Goal: Task Accomplishment & Management: Manage account settings

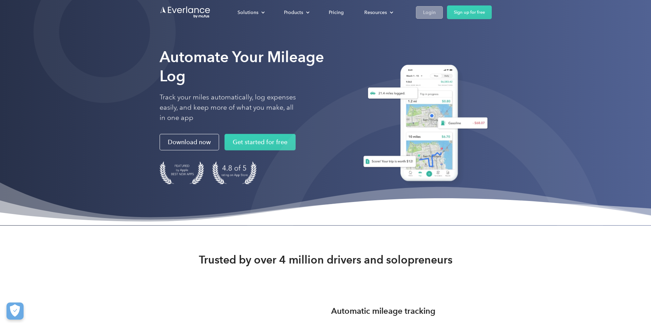
click at [312, 11] on div "Login" at bounding box center [429, 12] width 13 height 9
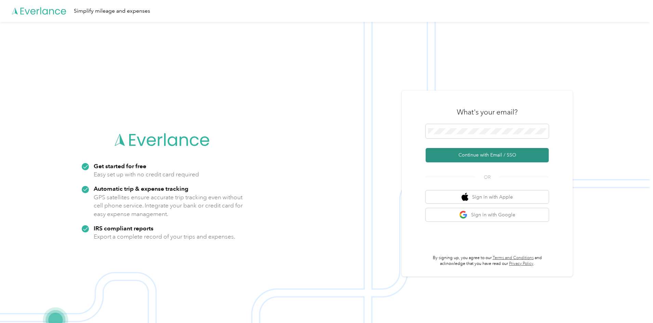
click at [473, 152] on button "Continue with Email / SSO" at bounding box center [486, 155] width 123 height 14
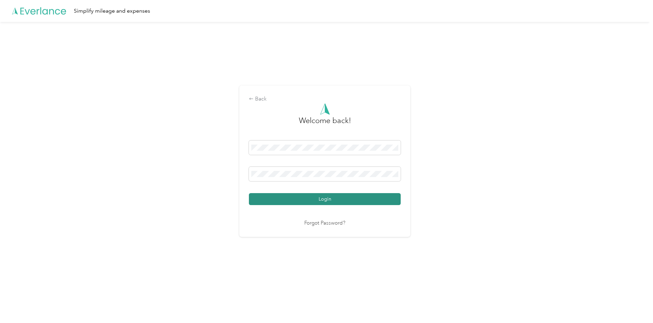
click at [305, 197] on button "Login" at bounding box center [325, 199] width 152 height 12
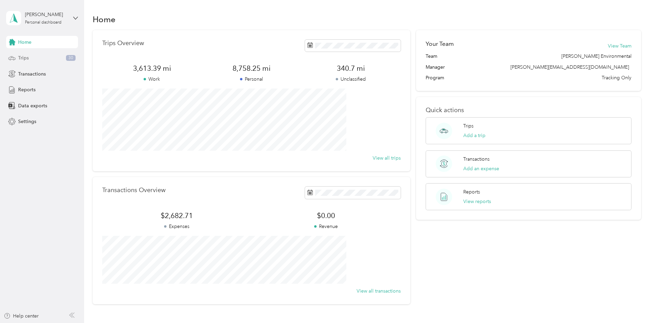
click at [25, 58] on span "Trips" at bounding box center [23, 57] width 11 height 7
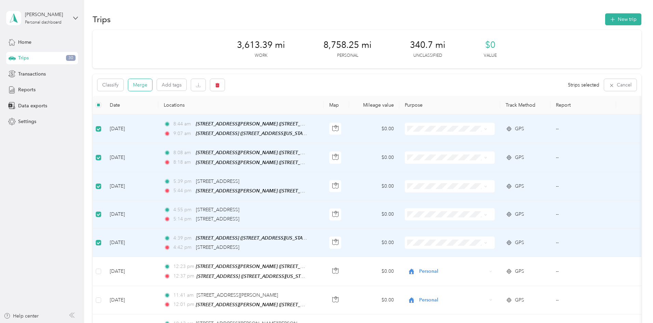
click at [152, 83] on button "Merge" at bounding box center [140, 85] width 24 height 12
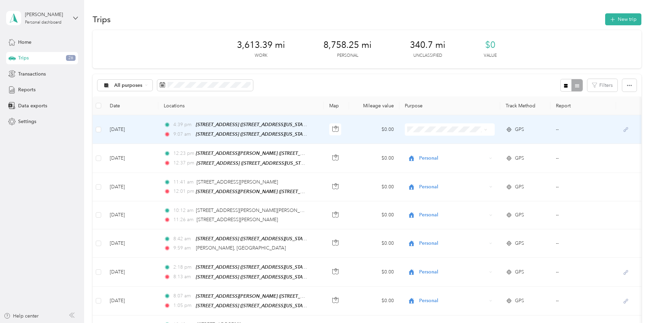
click at [459, 154] on span "Personal" at bounding box center [489, 151] width 74 height 7
